Goal: Task Accomplishment & Management: Manage account settings

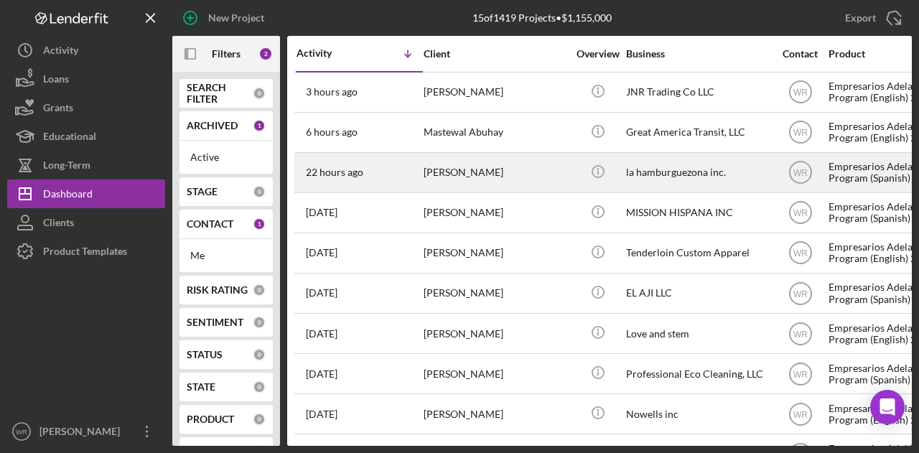
click at [464, 179] on div "[PERSON_NAME]" at bounding box center [496, 173] width 144 height 38
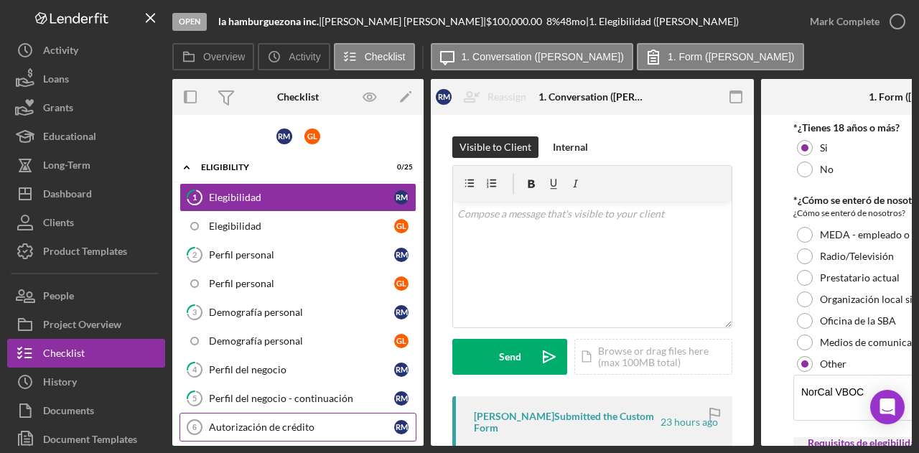
click at [256, 413] on link "Autorización de crédito 6 Autorización de crédito R M" at bounding box center [298, 427] width 237 height 29
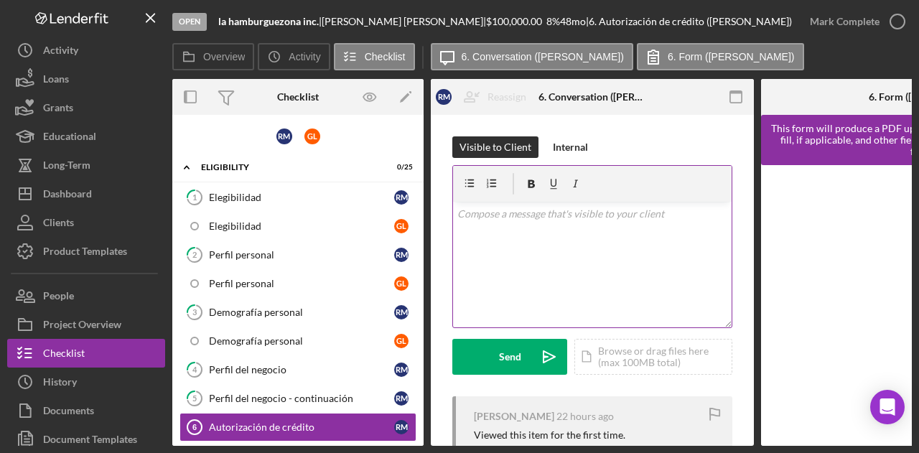
scroll to position [72, 0]
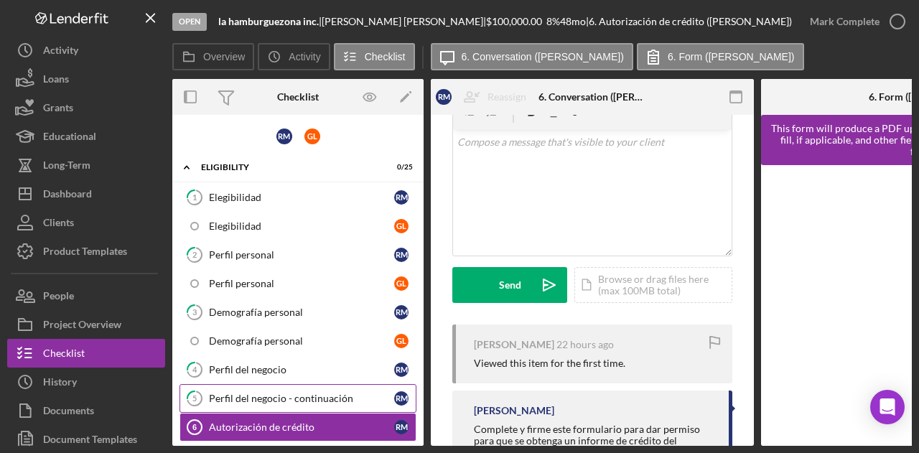
click at [281, 394] on div "Perfil del negocio - continuación" at bounding box center [301, 398] width 185 height 11
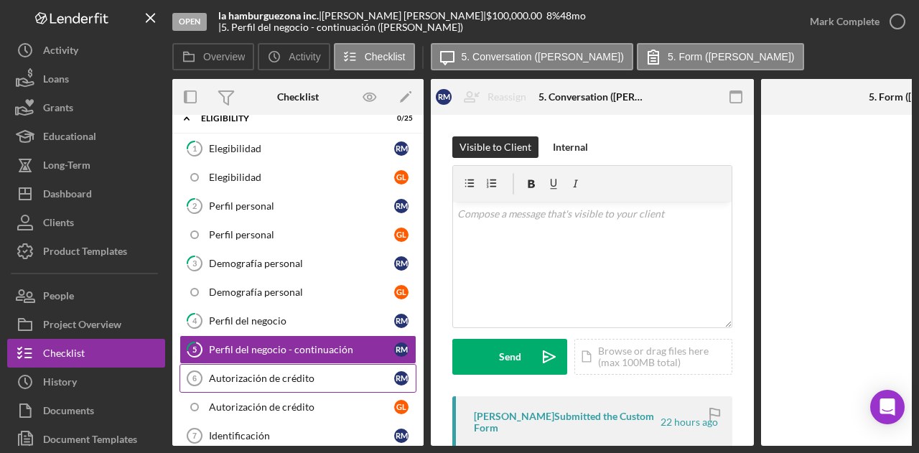
scroll to position [72, 0]
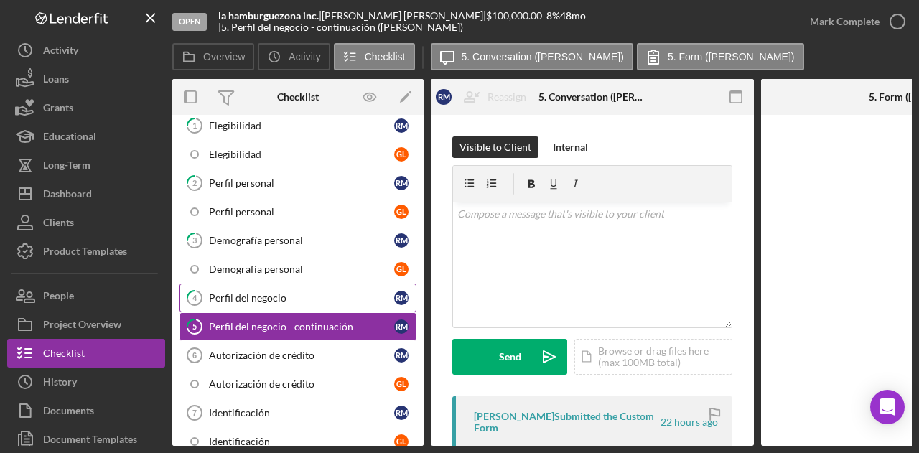
click at [281, 287] on link "4 Perfil del negocio R M" at bounding box center [298, 298] width 237 height 29
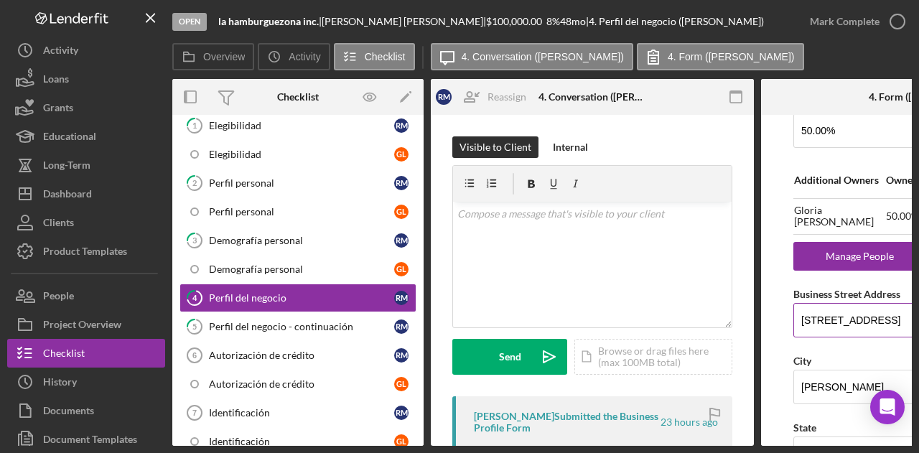
scroll to position [934, 0]
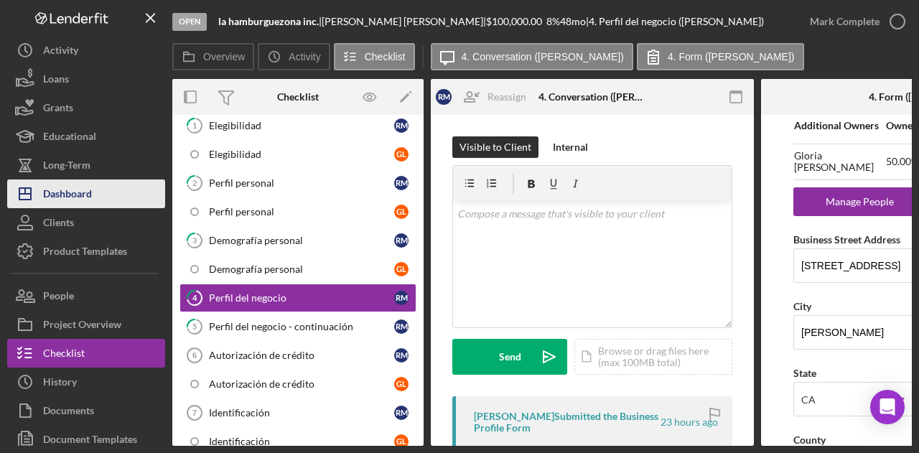
click at [88, 201] on div "Dashboard" at bounding box center [67, 196] width 49 height 32
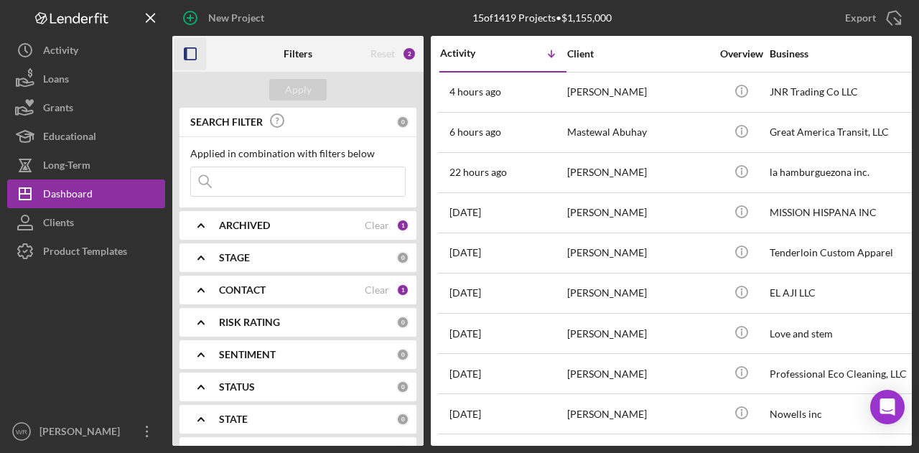
click at [185, 41] on icon "button" at bounding box center [191, 54] width 32 height 32
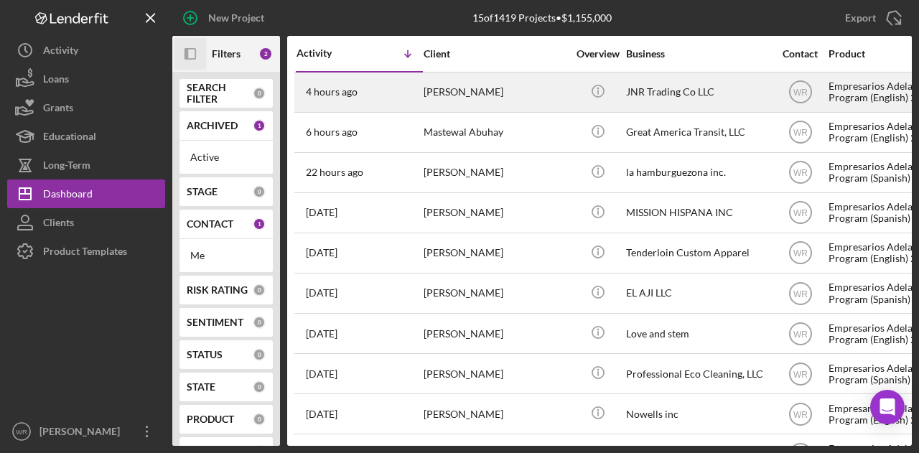
click at [389, 103] on div "4 hours ago [PERSON_NAME]" at bounding box center [360, 92] width 126 height 38
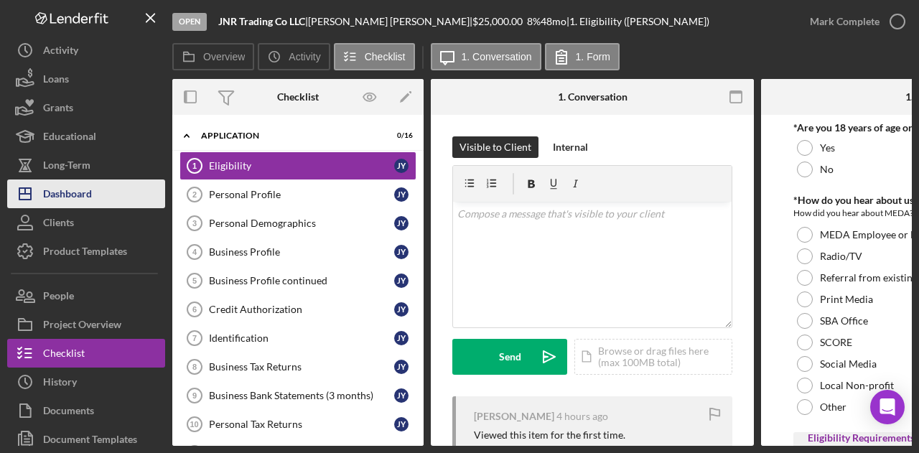
click at [125, 203] on button "Icon/Dashboard Dashboard" at bounding box center [86, 194] width 158 height 29
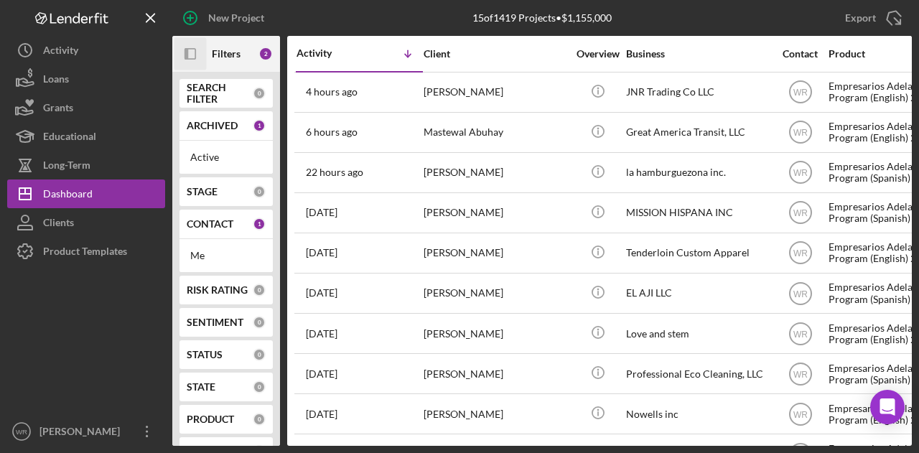
click at [187, 63] on icon "Icon/Panel Side Expand" at bounding box center [191, 54] width 32 height 32
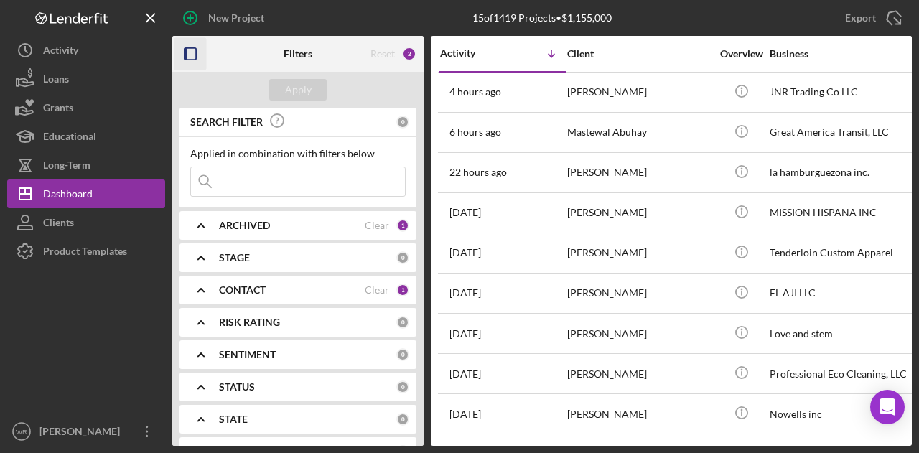
click at [246, 289] on b "CONTACT" at bounding box center [242, 289] width 47 height 11
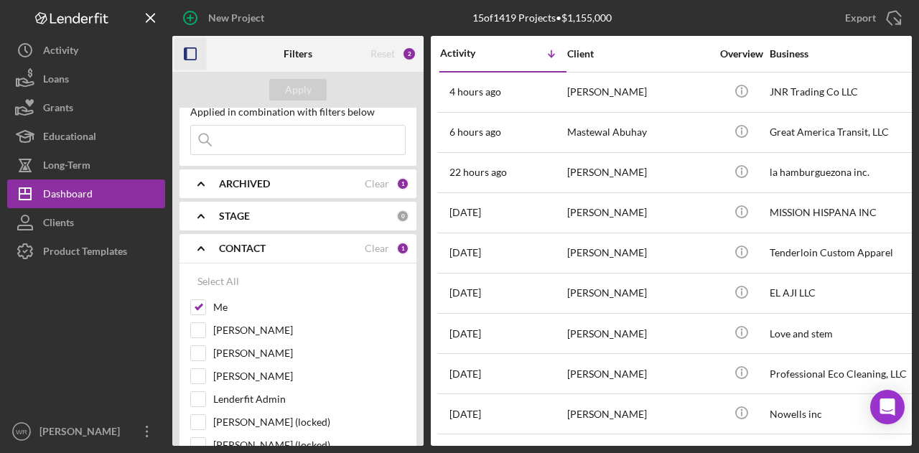
scroll to position [72, 0]
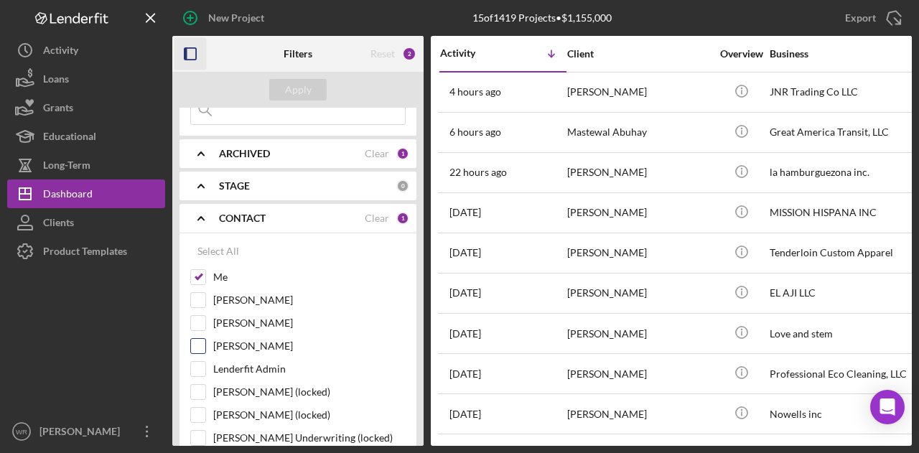
click at [232, 339] on label "[PERSON_NAME]" at bounding box center [309, 346] width 193 height 14
click at [205, 339] on input "[PERSON_NAME]" at bounding box center [198, 346] width 14 height 14
click at [300, 75] on div "Apply" at bounding box center [297, 90] width 251 height 36
click at [300, 86] on div "Apply" at bounding box center [298, 90] width 27 height 22
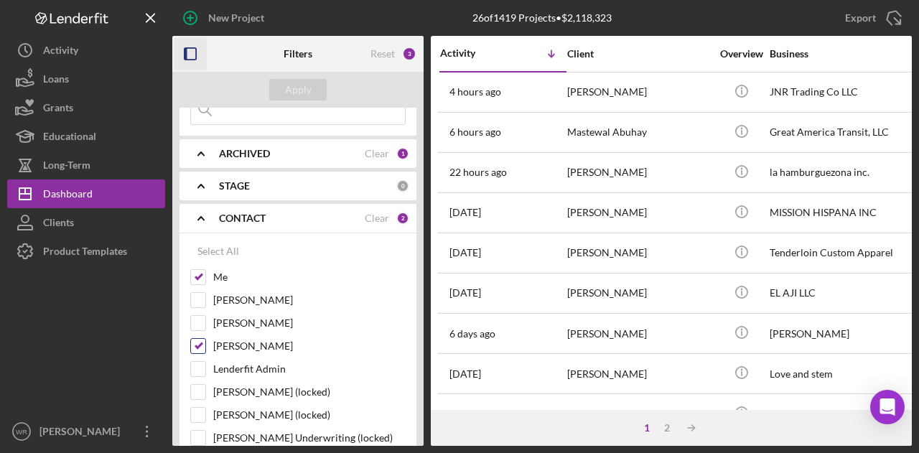
click at [256, 342] on label "[PERSON_NAME]" at bounding box center [309, 346] width 193 height 14
click at [205, 342] on input "[PERSON_NAME]" at bounding box center [198, 346] width 14 height 14
checkbox input "false"
click at [290, 86] on div "Apply" at bounding box center [298, 90] width 27 height 22
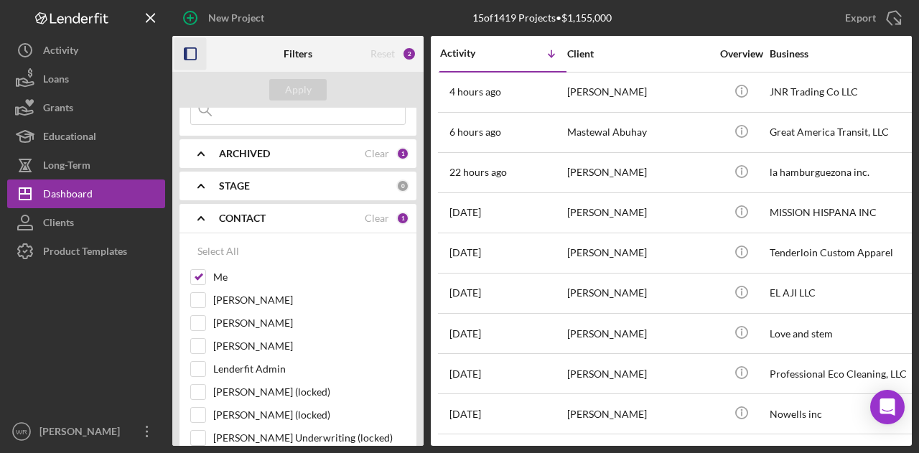
click at [203, 55] on icon "button" at bounding box center [191, 54] width 32 height 32
